Goal: Contribute content: Add original content to the website for others to see

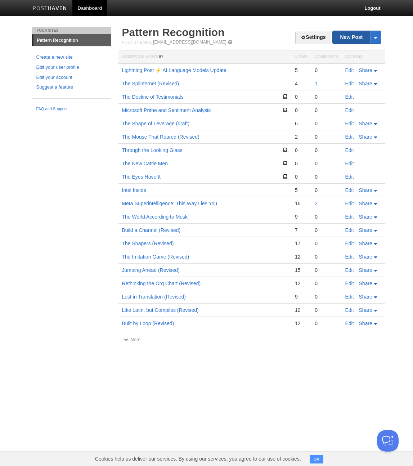
click at [347, 38] on link "New Post" at bounding box center [356, 37] width 48 height 13
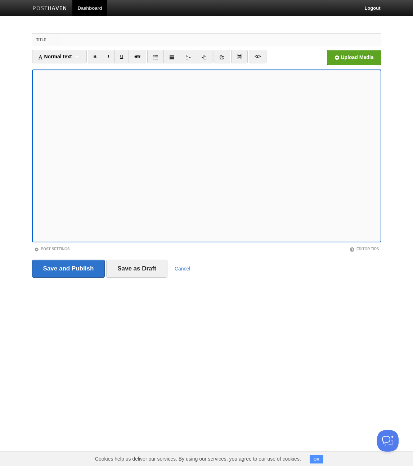
click at [77, 41] on input "Title" at bounding box center [221, 40] width 320 height 12
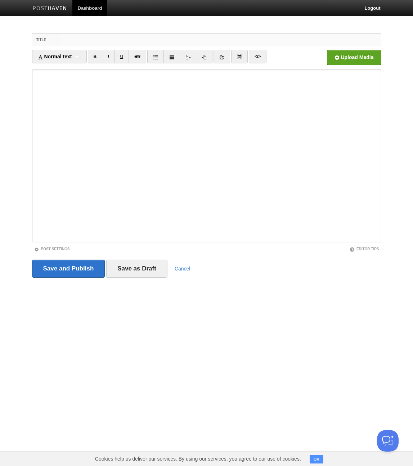
paste input "The Human-First Future"
type input "The Human-First Future"
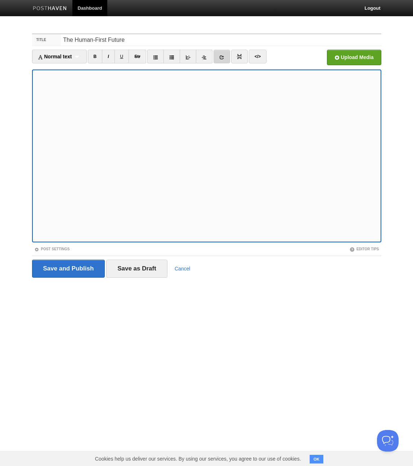
click at [222, 58] on icon at bounding box center [221, 57] width 5 height 5
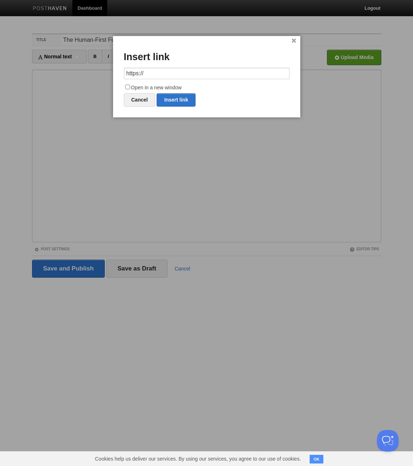
click at [201, 70] on input "https://" at bounding box center [207, 74] width 166 height 12
type input "[URL][DOMAIN_NAME][PERSON_NAME]"
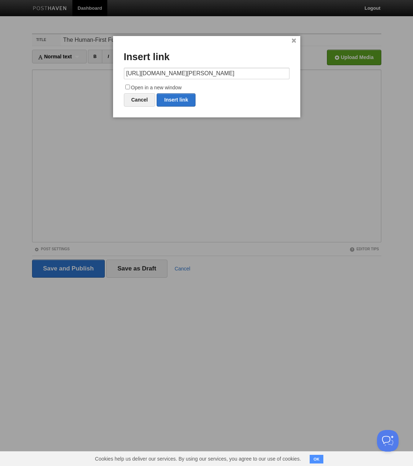
click at [127, 86] on input "Open in a new window" at bounding box center [127, 87] width 5 height 5
checkbox input "true"
click at [171, 99] on link "Insert link" at bounding box center [176, 99] width 39 height 13
type input "https://"
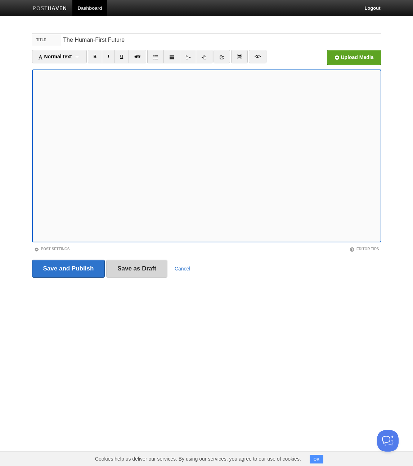
click at [127, 267] on input "Save as Draft" at bounding box center [136, 268] width 61 height 18
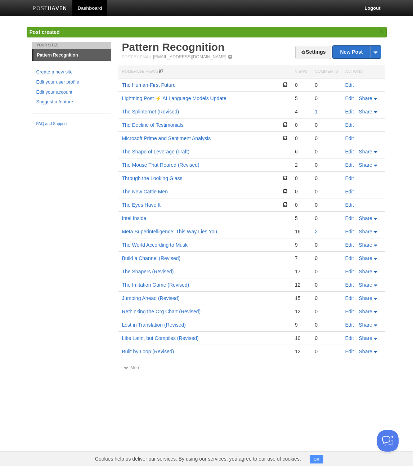
click at [145, 85] on link "The Human-First Future" at bounding box center [149, 85] width 54 height 6
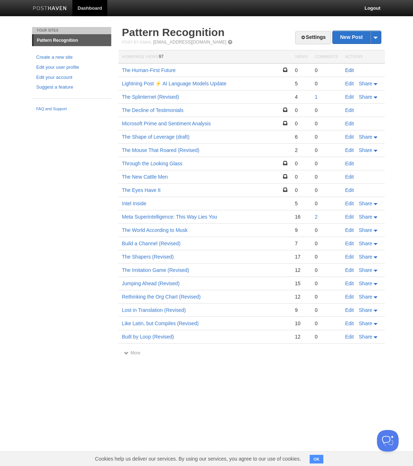
click at [348, 71] on link "Edit" at bounding box center [349, 70] width 9 height 6
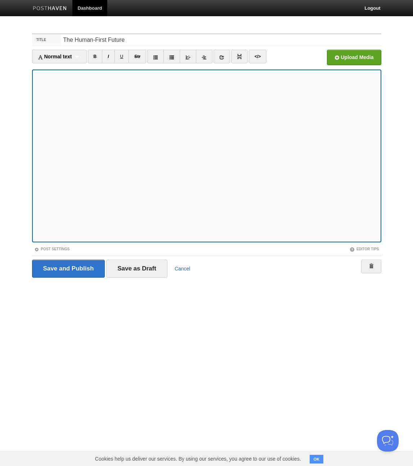
click at [180, 269] on link "Cancel" at bounding box center [183, 269] width 16 height 6
